Goal: Task Accomplishment & Management: Use online tool/utility

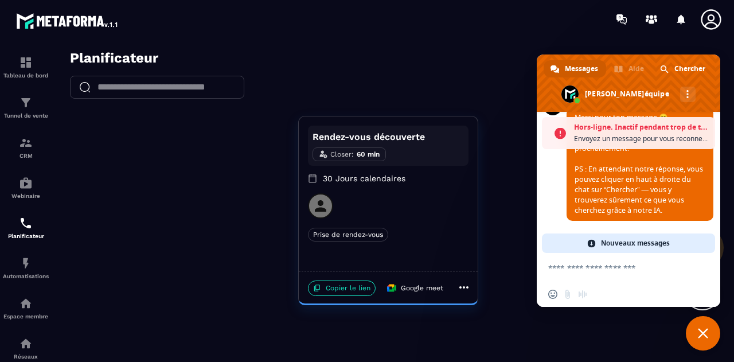
scroll to position [3, 0]
click at [618, 266] on textarea "Entrez votre message..." at bounding box center [617, 267] width 138 height 29
type textarea "*"
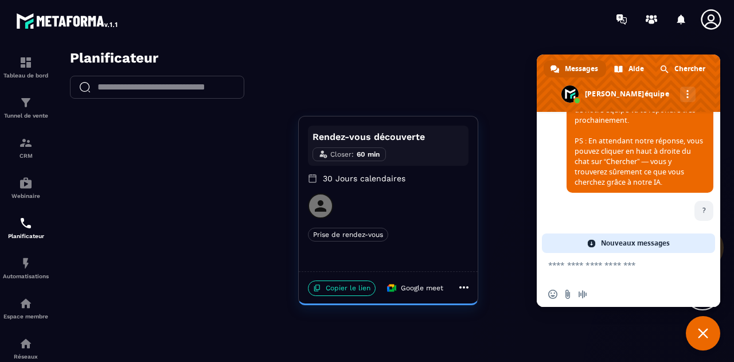
scroll to position [758, 0]
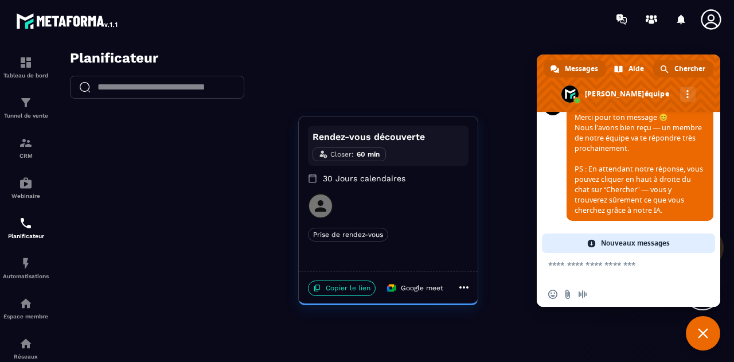
click at [684, 69] on span "Chercher" at bounding box center [689, 68] width 31 height 17
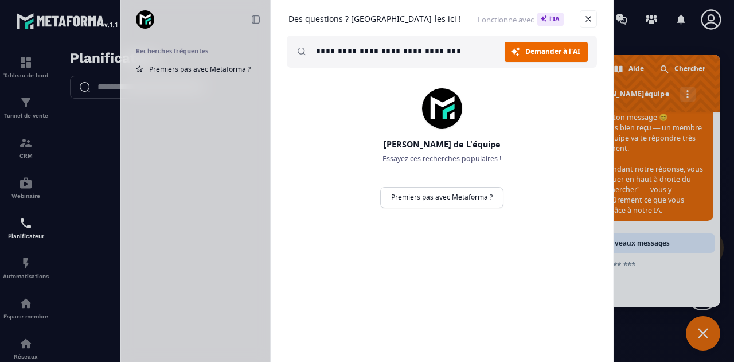
type input "**********"
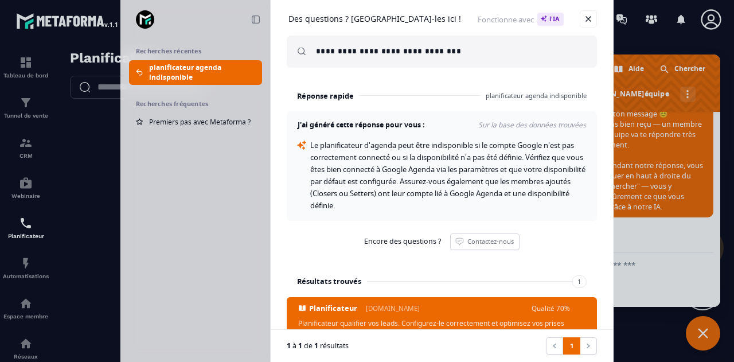
scroll to position [762, 0]
click at [592, 15] on link at bounding box center [588, 18] width 17 height 17
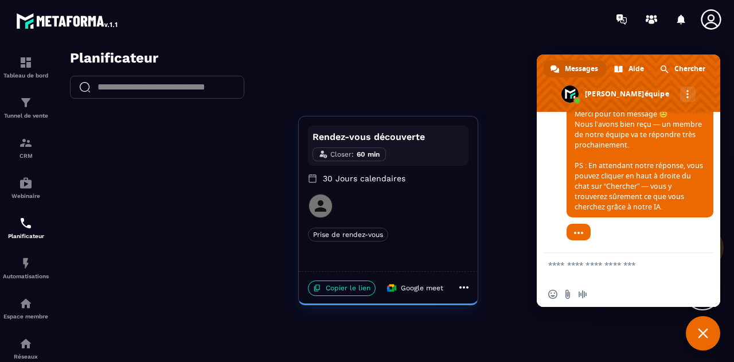
click at [711, 336] on span "Fermer le chat" at bounding box center [703, 333] width 34 height 34
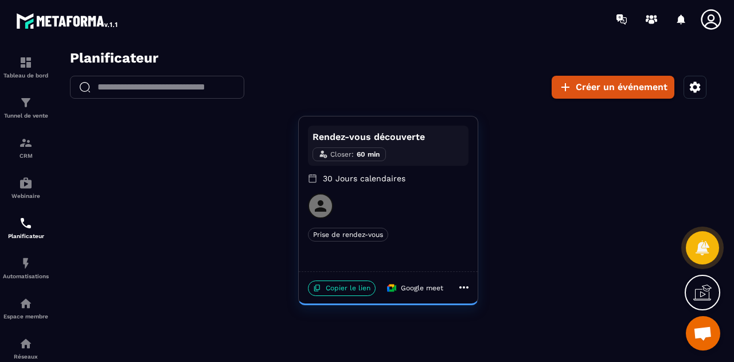
click at [708, 342] on span "Ouvrir le chat" at bounding box center [703, 333] width 34 height 34
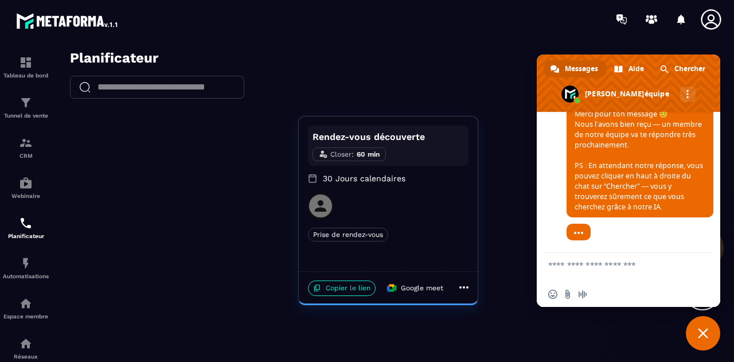
click at [701, 333] on span "Fermer le chat" at bounding box center [703, 333] width 10 height 10
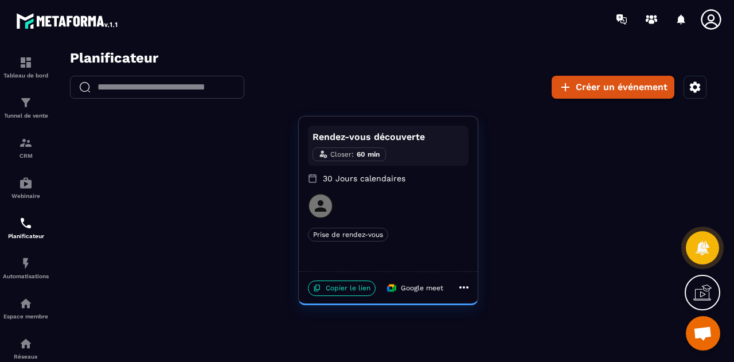
click at [699, 84] on icon "button" at bounding box center [695, 86] width 11 height 11
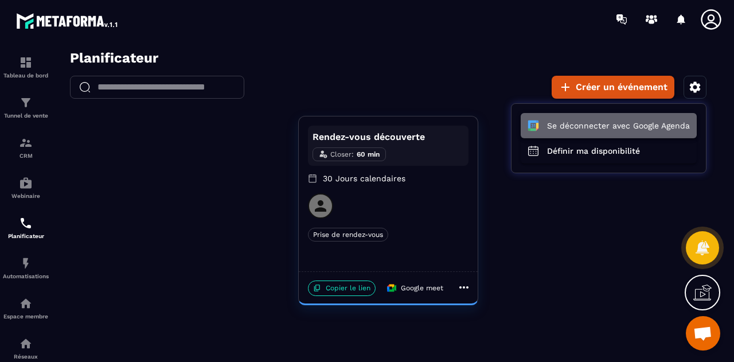
click at [633, 126] on button "Se déconnecter avec Google Agenda" at bounding box center [609, 125] width 176 height 25
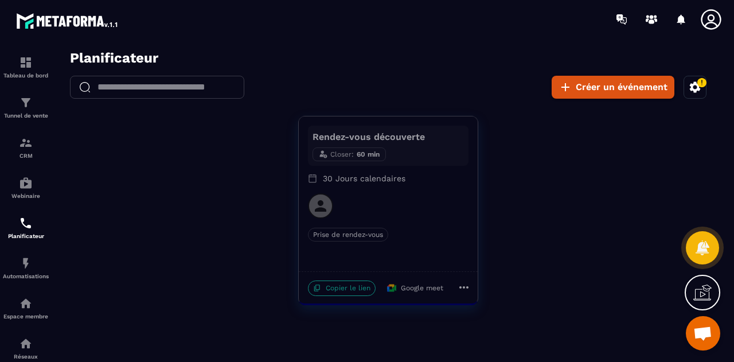
click at [693, 88] on icon "button" at bounding box center [695, 87] width 14 height 14
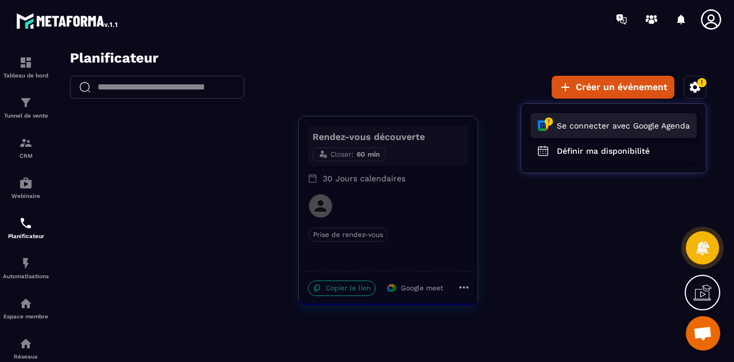
click at [639, 125] on button "Se connecter avec Google Agenda" at bounding box center [613, 125] width 166 height 25
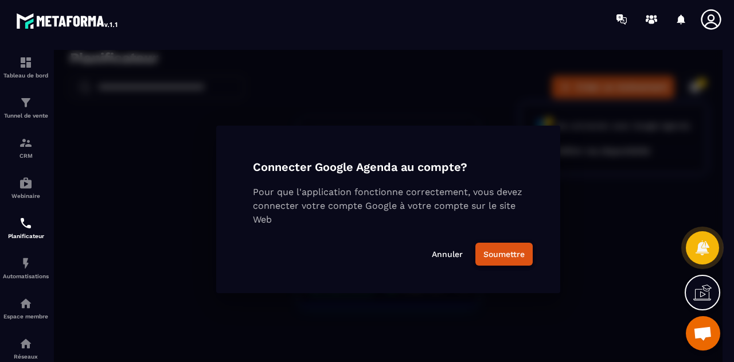
click at [501, 255] on button "Soumettre" at bounding box center [503, 254] width 57 height 23
